Goal: Task Accomplishment & Management: Use online tool/utility

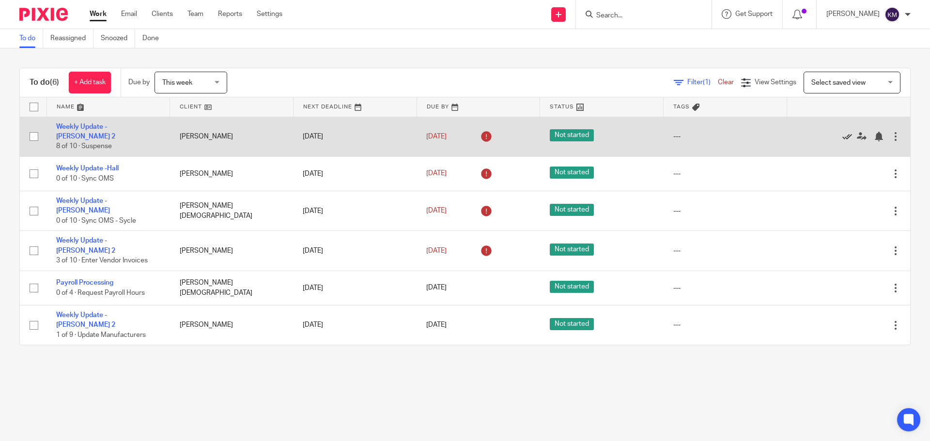
click at [842, 132] on icon at bounding box center [847, 137] width 10 height 10
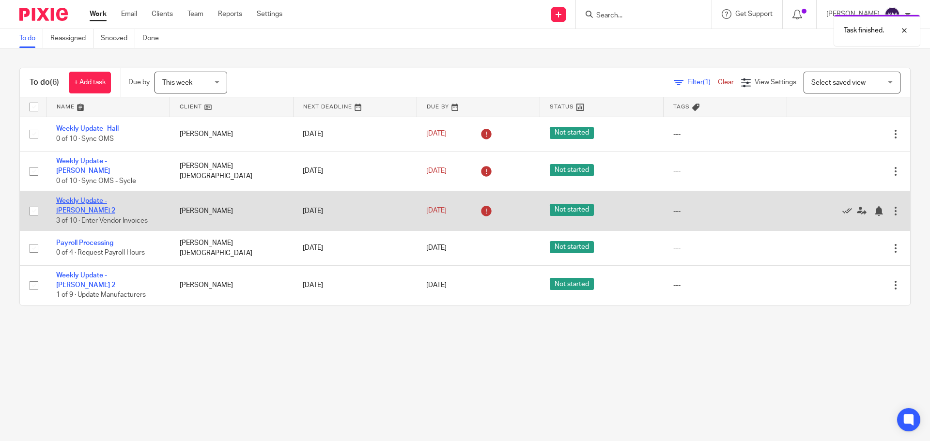
click at [103, 198] on link "Weekly Update - [PERSON_NAME] 2" at bounding box center [85, 206] width 59 height 16
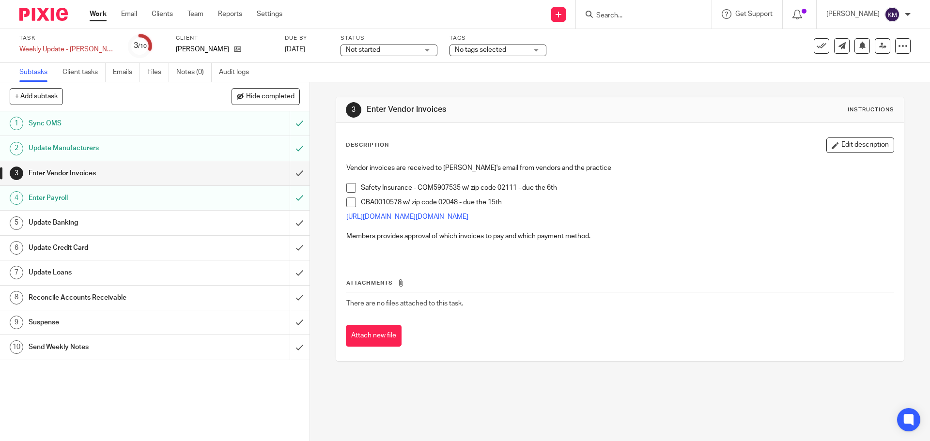
click at [248, 172] on div "Enter Vendor Invoices" at bounding box center [154, 173] width 251 height 15
click at [348, 185] on span at bounding box center [351, 188] width 10 height 10
click at [348, 200] on span at bounding box center [351, 203] width 10 height 10
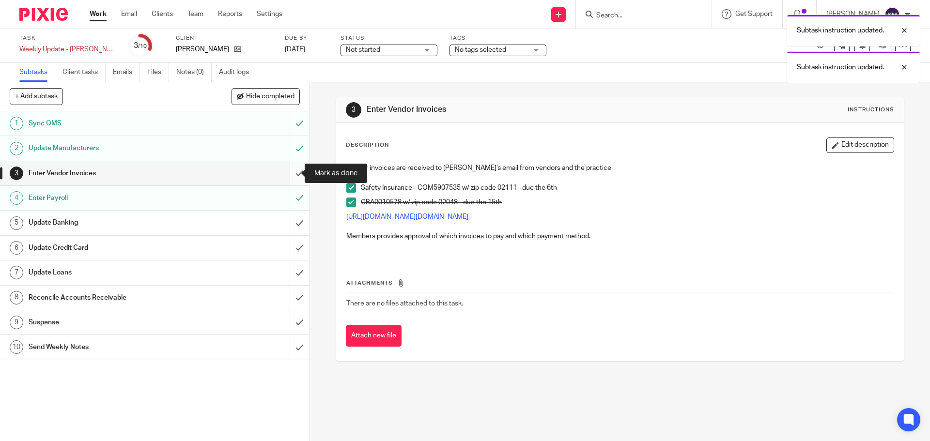
click at [291, 174] on input "submit" at bounding box center [154, 173] width 309 height 24
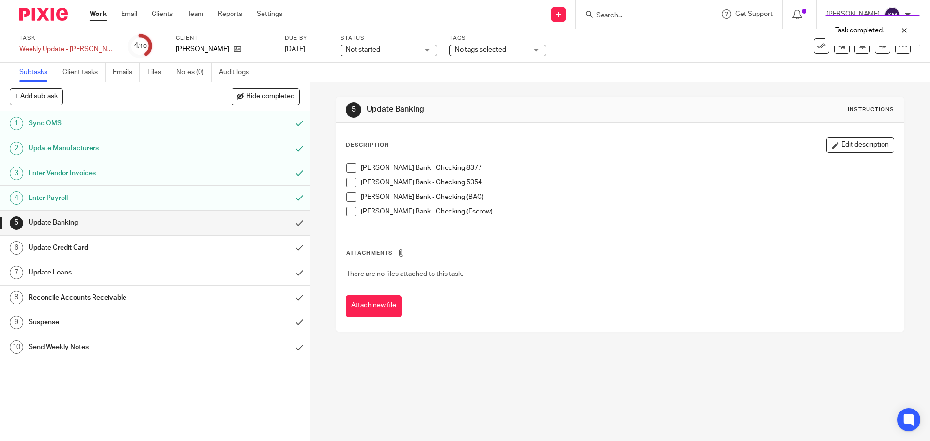
click at [347, 170] on span at bounding box center [351, 168] width 10 height 10
click at [348, 180] on span at bounding box center [351, 183] width 10 height 10
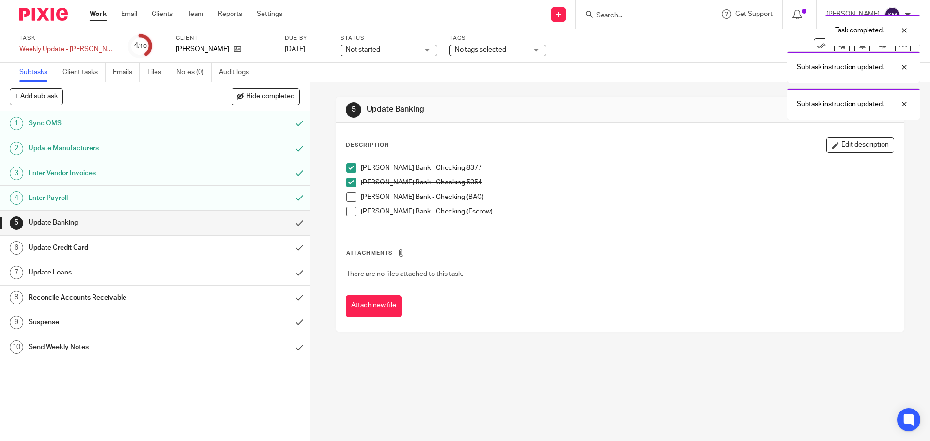
click at [346, 201] on span at bounding box center [351, 197] width 10 height 10
drag, startPoint x: 347, startPoint y: 211, endPoint x: 337, endPoint y: 216, distance: 11.7
click at [347, 211] on span at bounding box center [351, 212] width 10 height 10
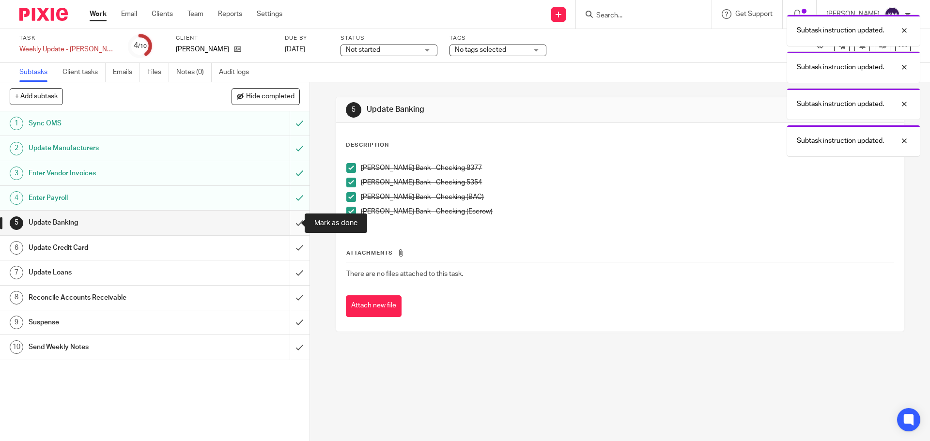
click at [291, 223] on input "submit" at bounding box center [154, 223] width 309 height 24
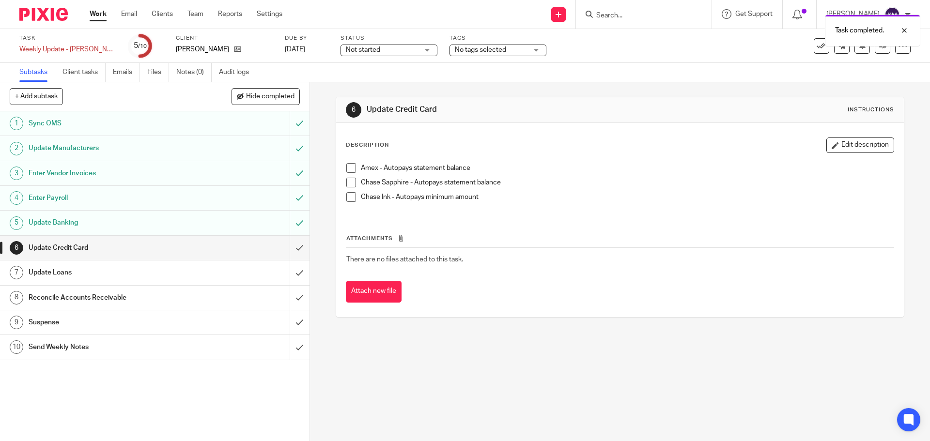
click at [218, 245] on div "Update Credit Card" at bounding box center [154, 248] width 251 height 15
click at [350, 166] on span at bounding box center [351, 168] width 10 height 10
drag, startPoint x: 347, startPoint y: 183, endPoint x: 348, endPoint y: 194, distance: 11.6
click at [347, 183] on span at bounding box center [351, 183] width 10 height 10
click at [349, 197] on span at bounding box center [351, 197] width 10 height 10
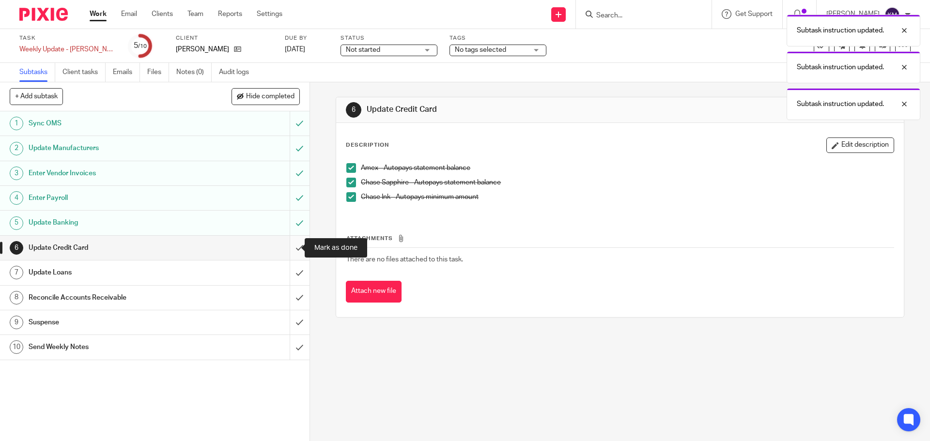
click at [290, 246] on input "submit" at bounding box center [154, 248] width 309 height 24
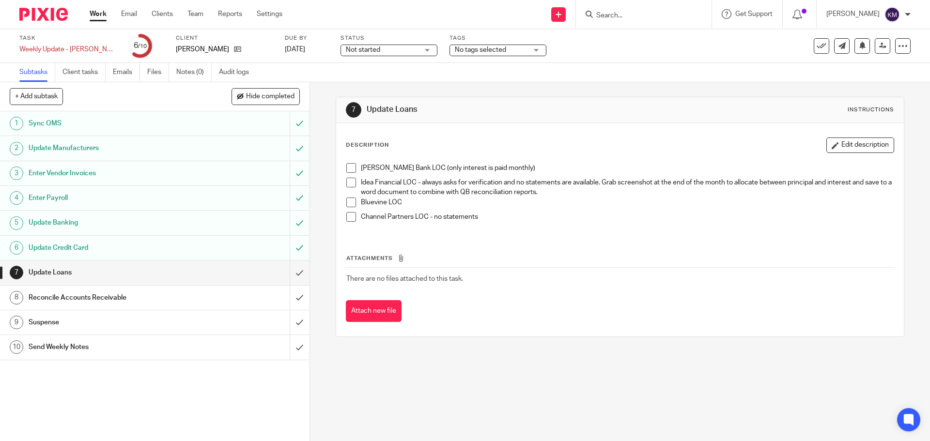
click at [203, 321] on div "Suspense" at bounding box center [154, 322] width 251 height 15
